Goal: Task Accomplishment & Management: Complete application form

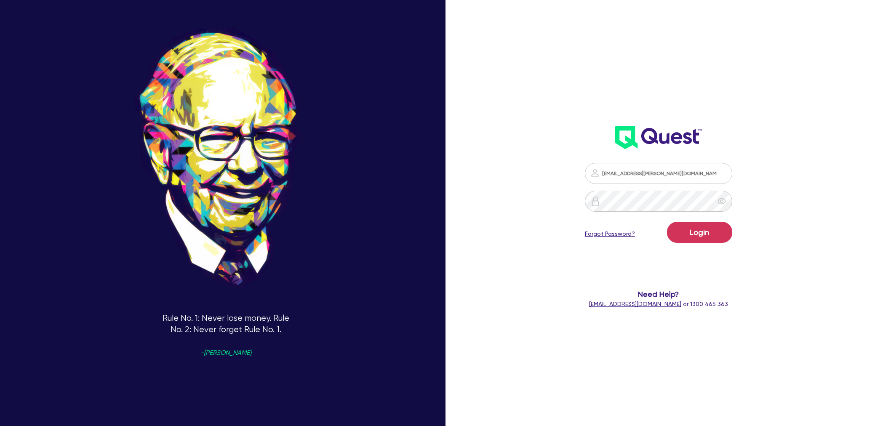
click at [689, 232] on button "Login" at bounding box center [699, 232] width 65 height 21
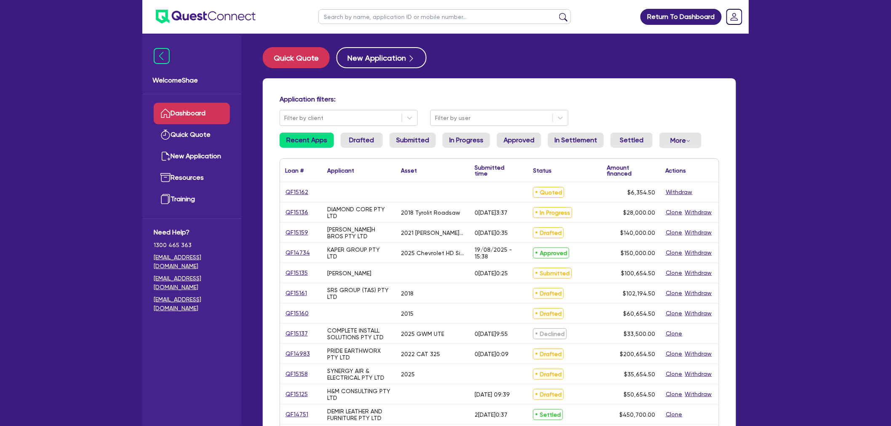
click at [331, 18] on input "text" at bounding box center [444, 16] width 253 height 15
type input "15091"
click at [557, 13] on button "submit" at bounding box center [563, 19] width 13 height 12
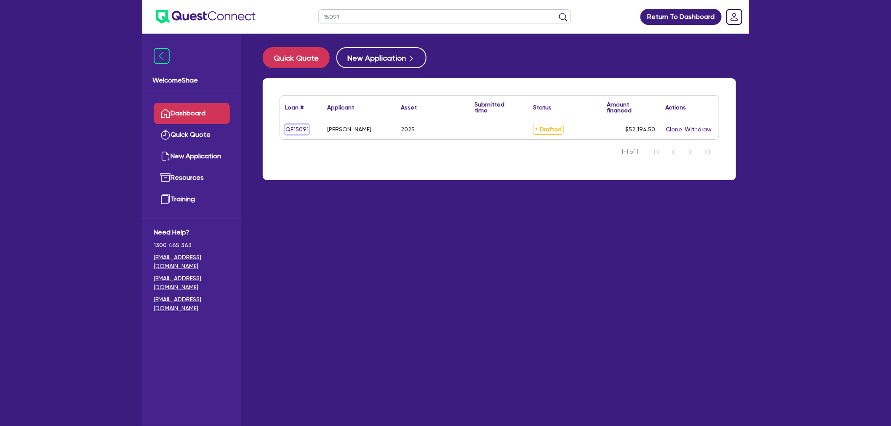
click at [288, 129] on link "QF15091" at bounding box center [297, 130] width 24 height 10
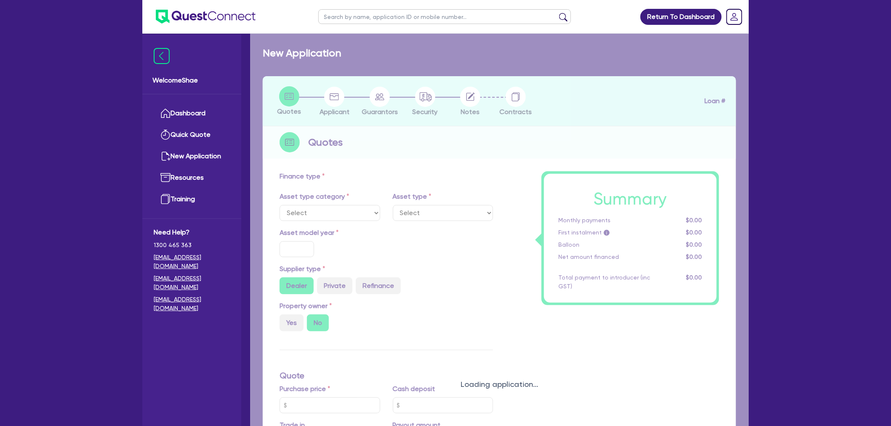
select select "CARS_AND_LIGHT_TRUCKS"
type input "2025"
radio input "true"
type input "50,000"
type input "8.99"
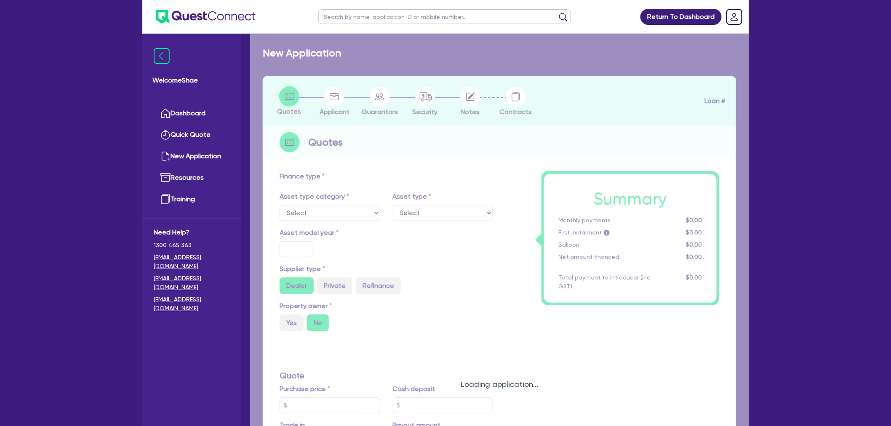
type input "1,400"
select select "PASSENGER_VEHICLES"
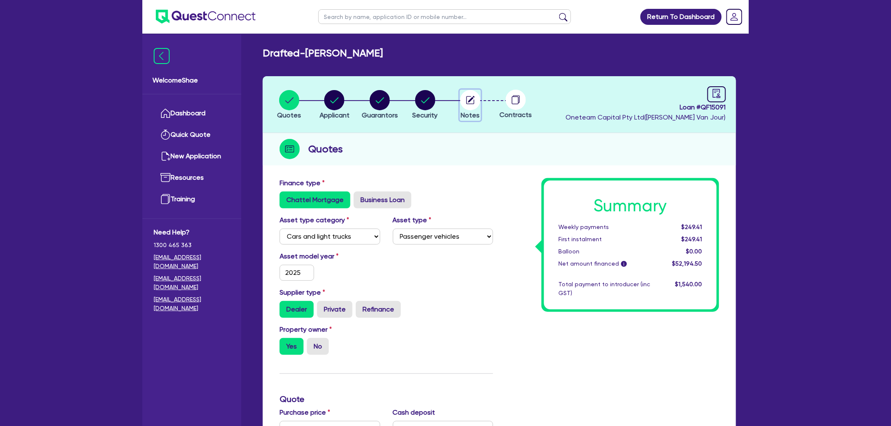
click at [469, 99] on circle "button" at bounding box center [470, 100] width 20 height 20
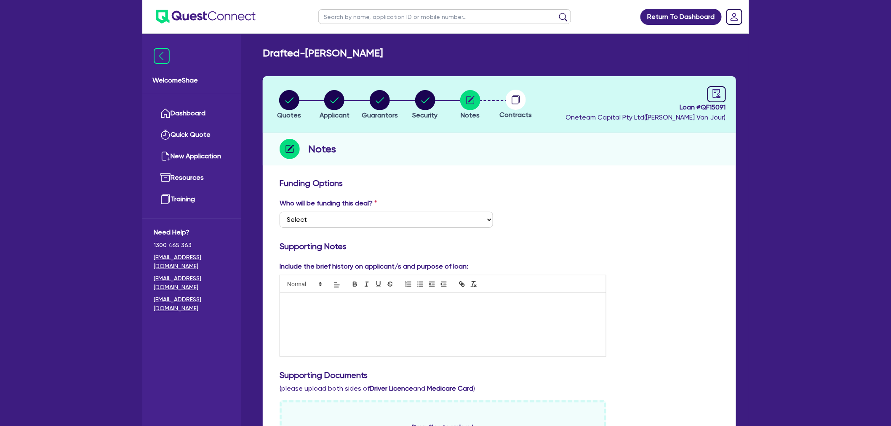
click at [714, 109] on span "Loan # QF15091" at bounding box center [646, 107] width 160 height 10
copy span "QF15091"
drag, startPoint x: 467, startPoint y: 97, endPoint x: 486, endPoint y: 128, distance: 35.8
click at [467, 97] on circle "button" at bounding box center [470, 100] width 20 height 20
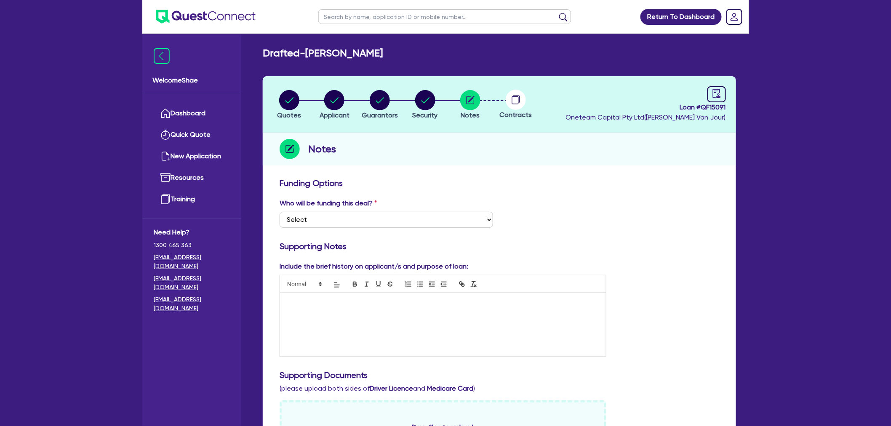
click at [521, 101] on circle at bounding box center [516, 100] width 20 height 20
click at [517, 101] on circle at bounding box center [516, 100] width 20 height 20
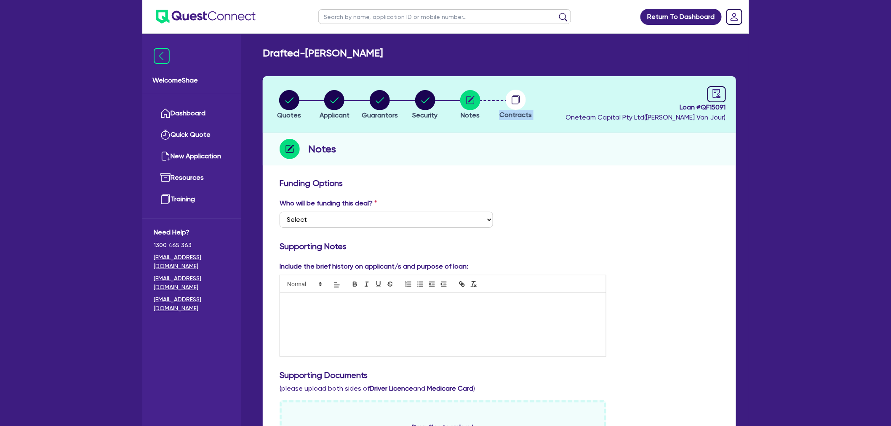
click at [517, 101] on circle at bounding box center [516, 100] width 20 height 20
click at [451, 205] on div "Who will be funding this deal? Select I want Quest to fund 100% I will fund 100…" at bounding box center [386, 212] width 226 height 29
click at [447, 217] on select "Select I want Quest to fund 100% I will fund 100% I will co-fund with Quest Oth…" at bounding box center [387, 220] width 214 height 16
select select "Other"
click at [280, 212] on select "Select I want Quest to fund 100% I will fund 100% I will co-fund with Quest Oth…" at bounding box center [387, 220] width 214 height 16
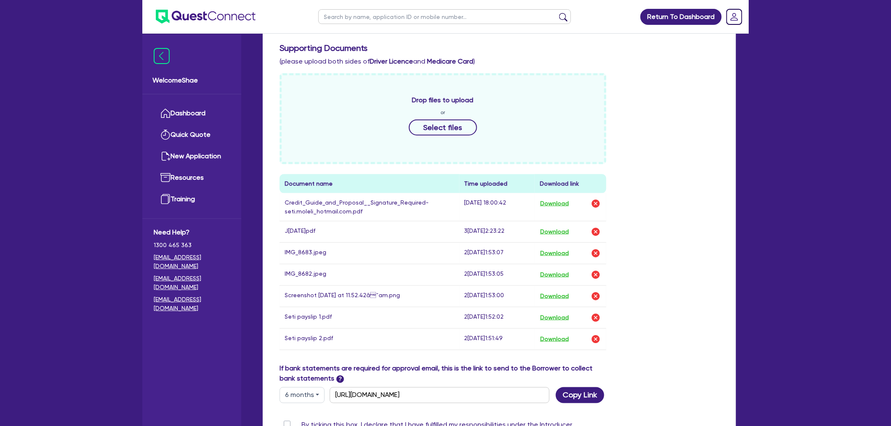
scroll to position [470, 0]
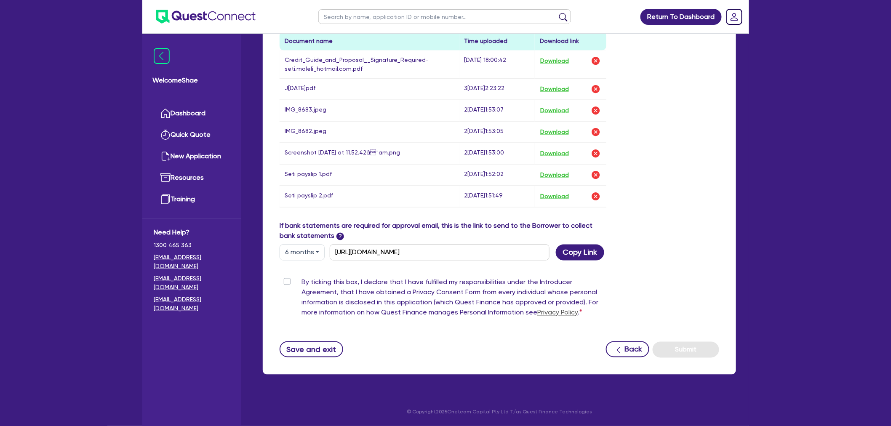
click at [302, 281] on label "By ticking this box, I declare that I have fulfilled my responsibilities under …" at bounding box center [454, 300] width 305 height 44
click at [285, 281] on input "By ticking this box, I declare that I have fulfilled my responsibilities under …" at bounding box center [283, 282] width 7 height 8
checkbox input "true"
click at [672, 346] on button "Submit" at bounding box center [686, 350] width 67 height 16
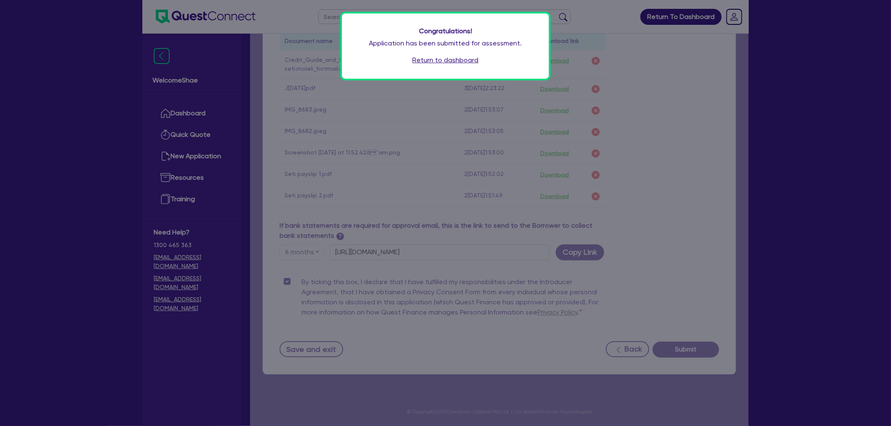
click at [436, 65] on div "Congratulations! Application has been submitted for assessment. Return to dashb…" at bounding box center [445, 45] width 207 height 65
click at [436, 62] on link "Return to dashboard" at bounding box center [446, 60] width 66 height 10
